Goal: Task Accomplishment & Management: Use online tool/utility

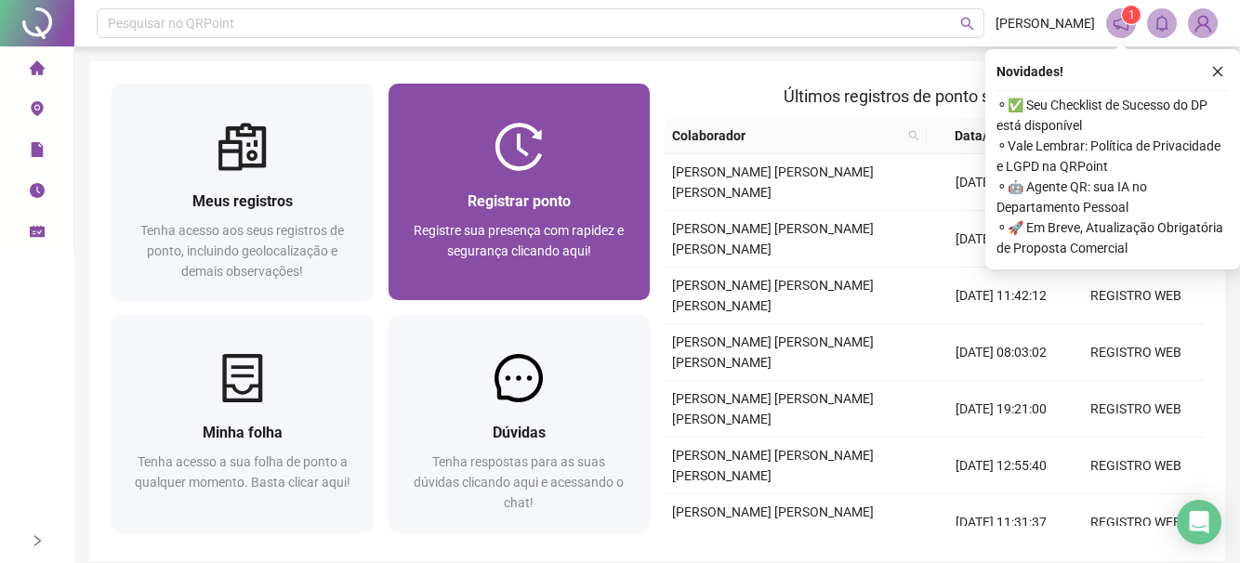
click at [496, 204] on span "Registrar ponto" at bounding box center [519, 201] width 103 height 18
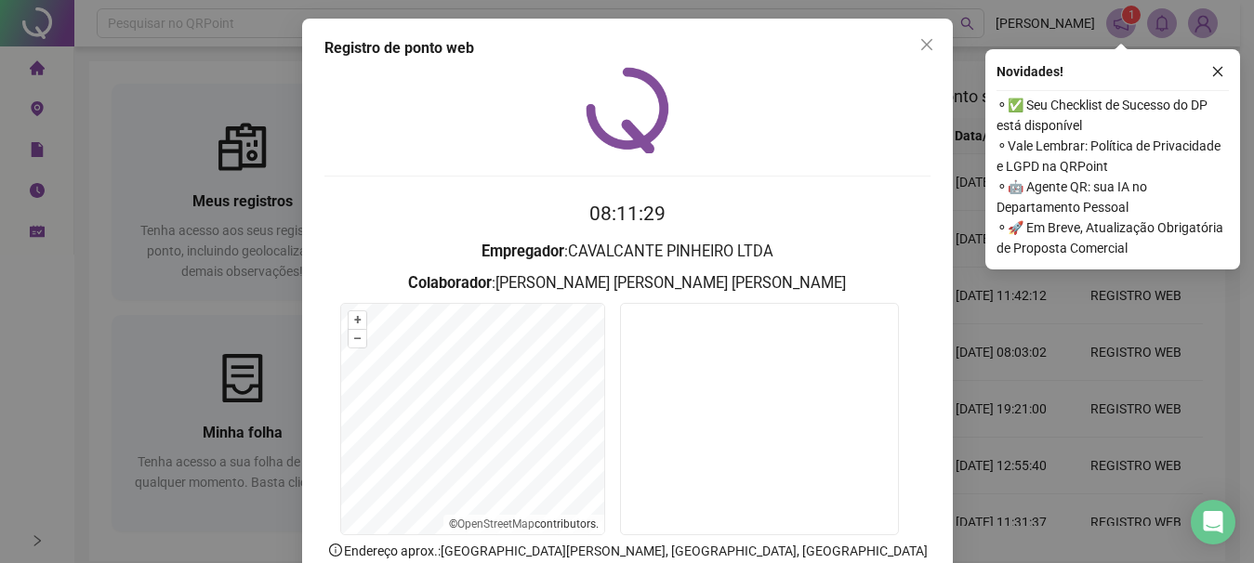
scroll to position [122, 0]
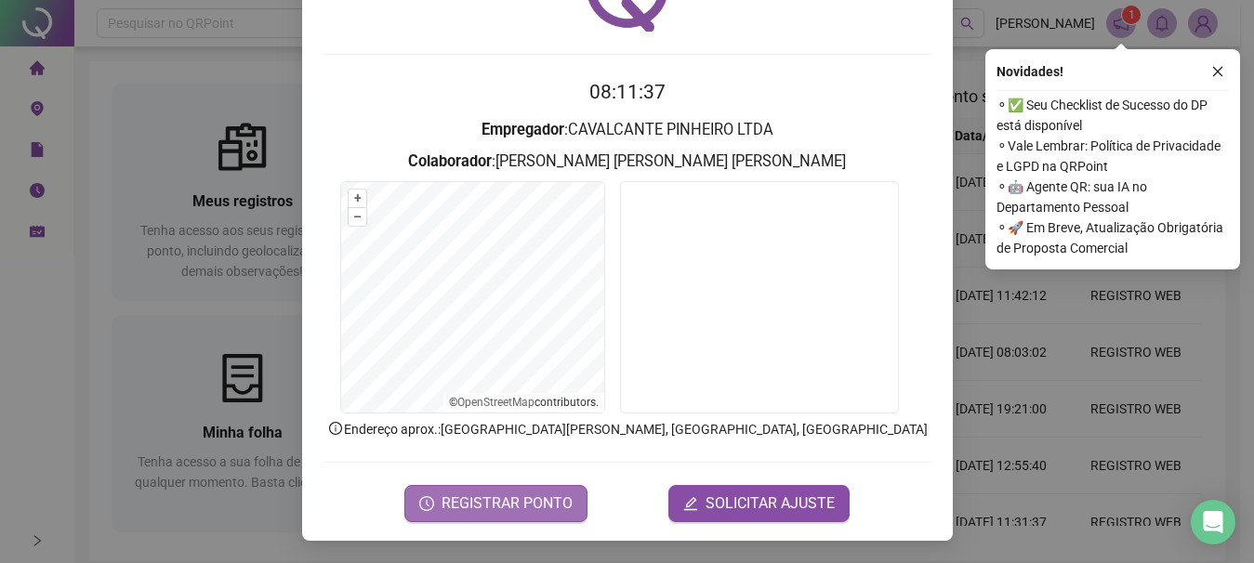
click at [474, 495] on span "REGISTRAR PONTO" at bounding box center [507, 504] width 131 height 22
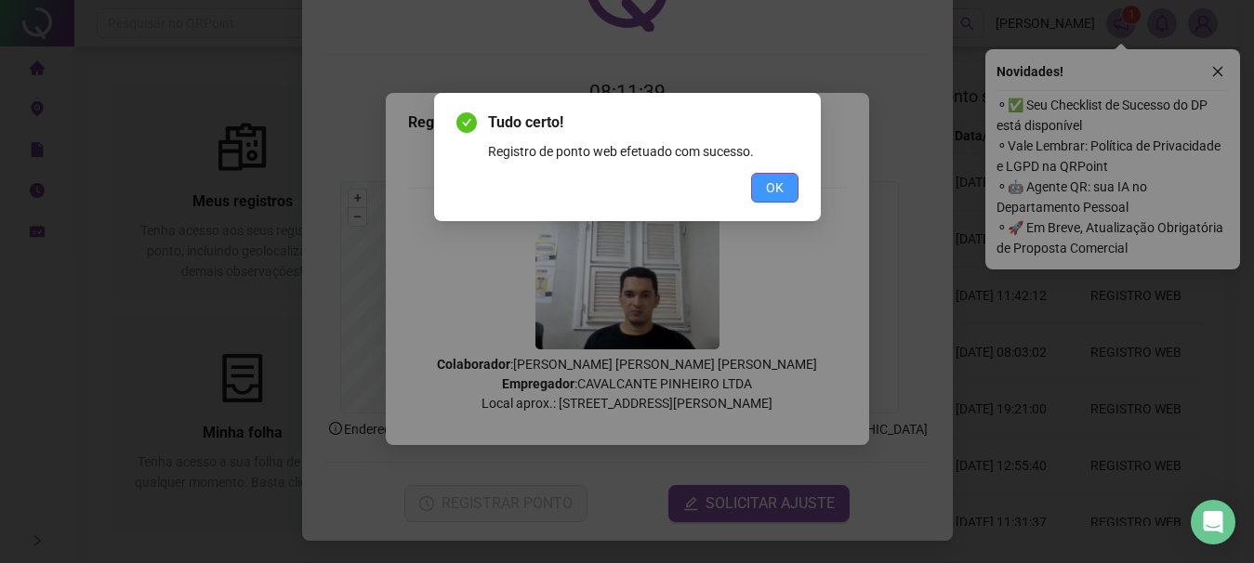
click at [772, 183] on span "OK" at bounding box center [775, 188] width 18 height 20
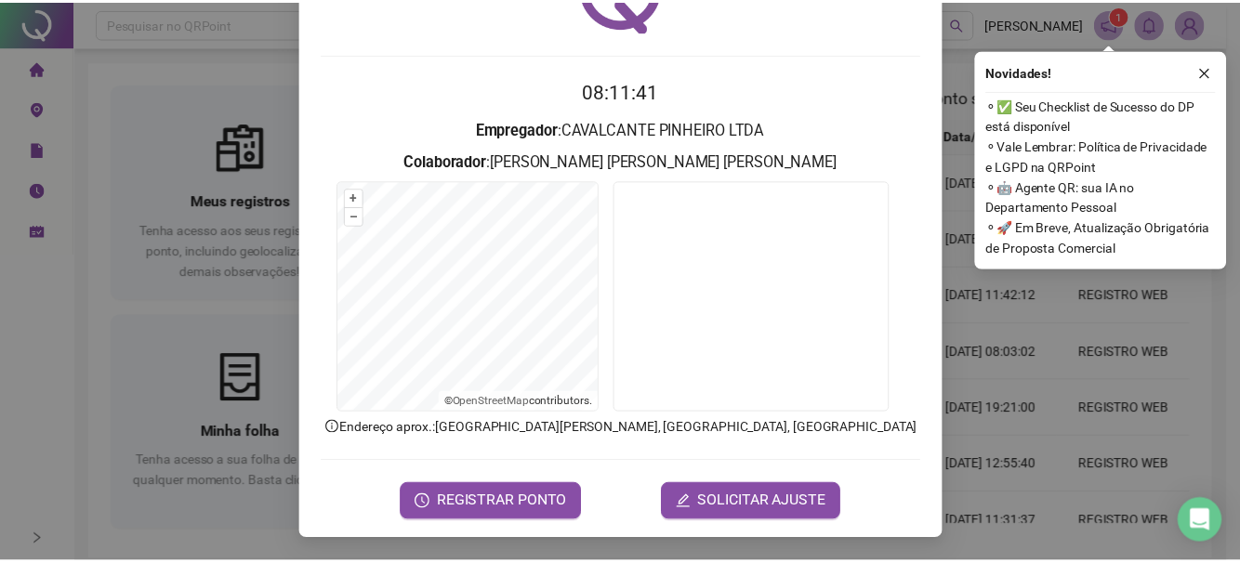
scroll to position [0, 0]
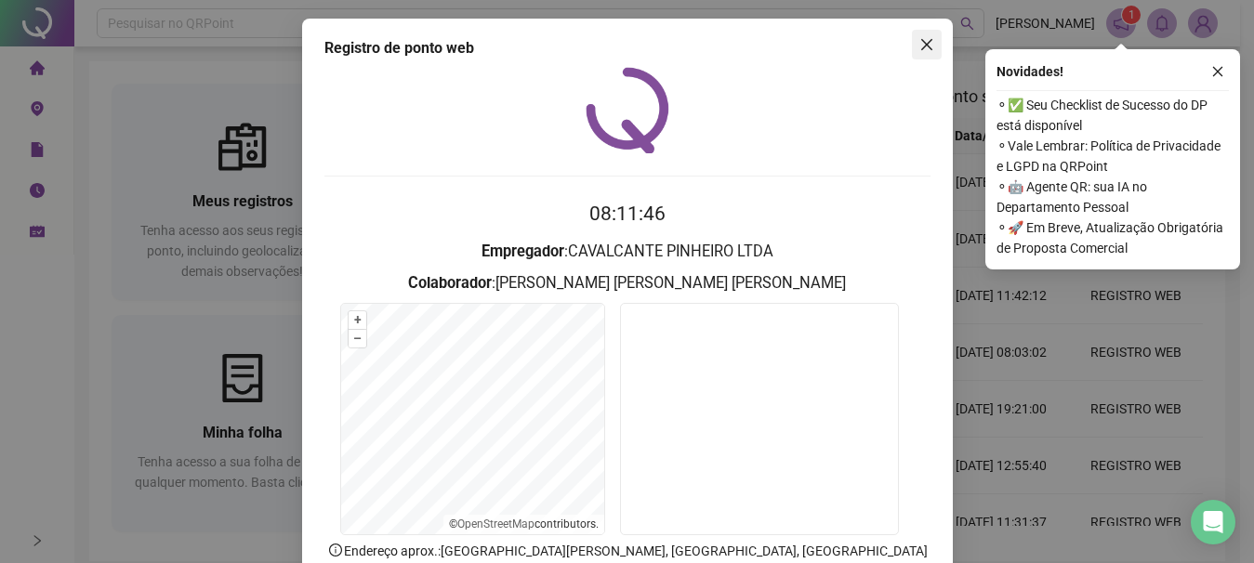
click at [920, 46] on icon "close" at bounding box center [925, 44] width 11 height 11
